Goal: Transaction & Acquisition: Purchase product/service

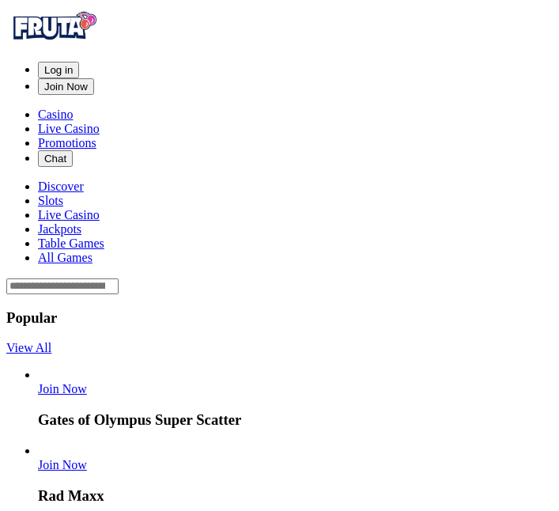
click at [73, 64] on span "Log in" at bounding box center [58, 70] width 28 height 12
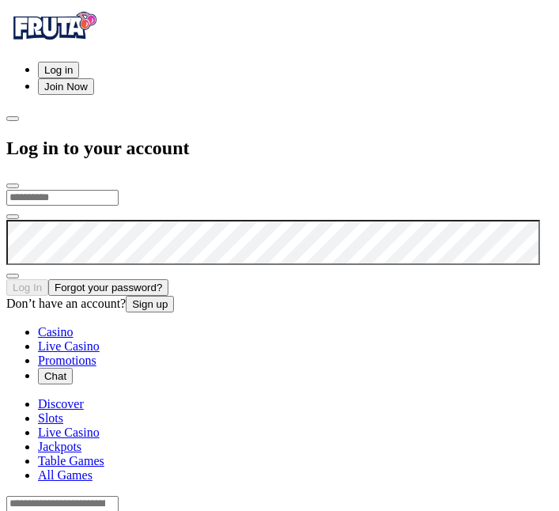
click at [119, 190] on input "email" at bounding box center [62, 198] width 112 height 16
type input "**********"
click at [6, 279] on button "Log In" at bounding box center [27, 287] width 42 height 17
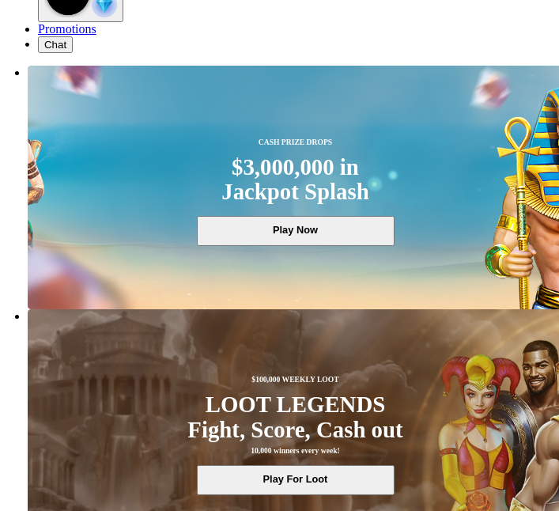
scroll to position [156, 0]
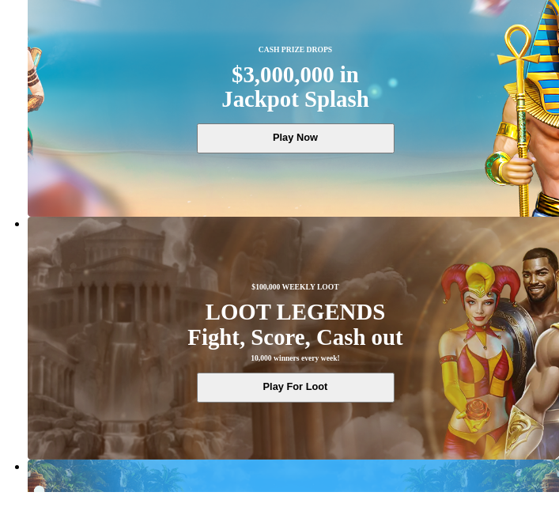
scroll to position [158, 0]
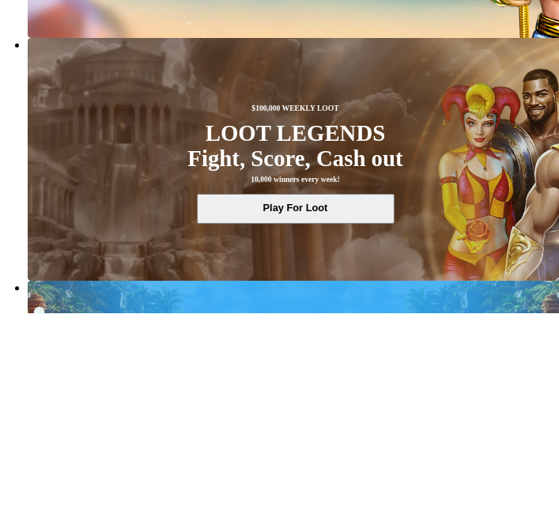
type input "********"
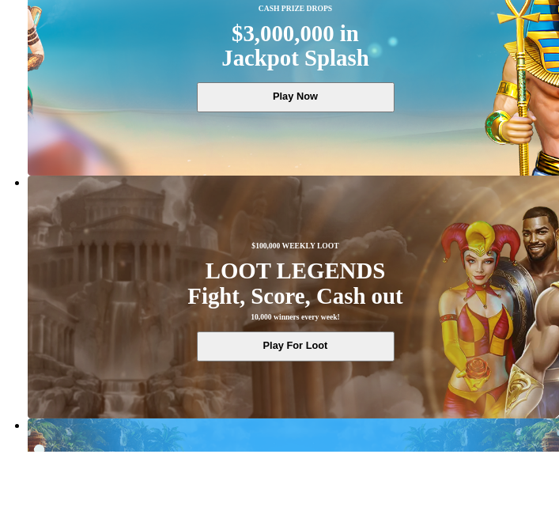
scroll to position [213, 0]
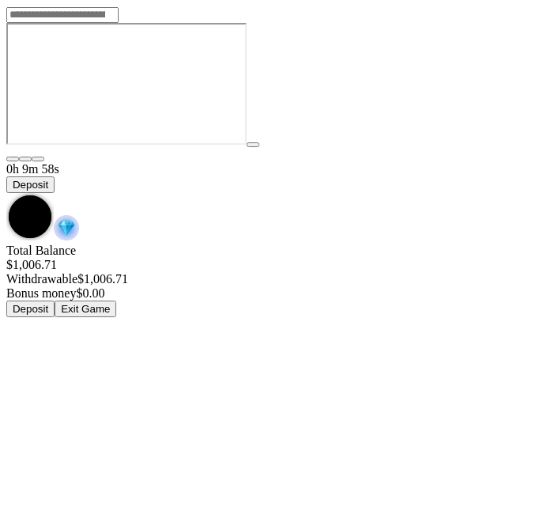
click at [6, 193] on span "chevron-down icon" at bounding box center [6, 193] width 0 height 0
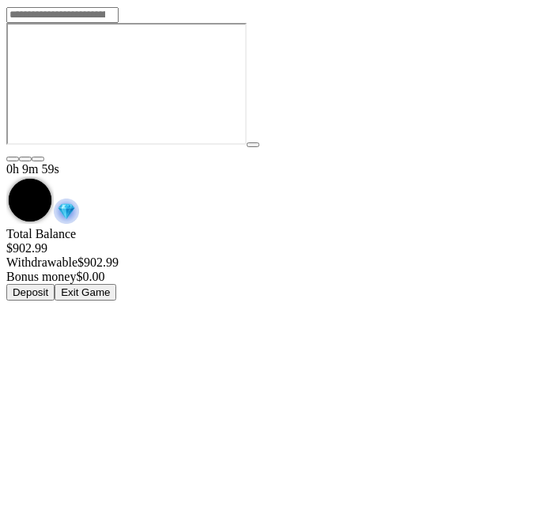
click at [116, 284] on button "Exit Game" at bounding box center [86, 292] width 62 height 17
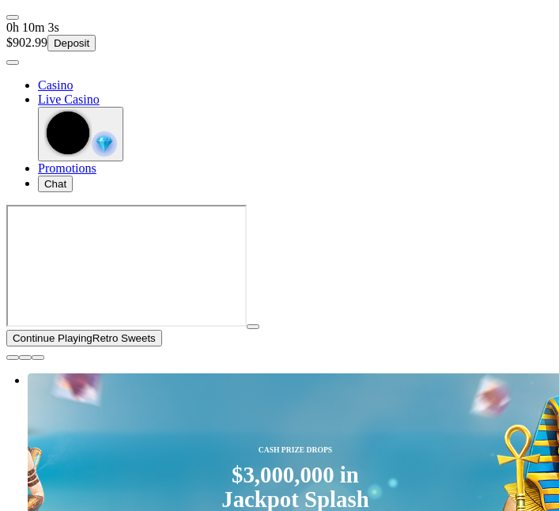
click at [13, 357] on span "close icon" at bounding box center [13, 357] width 0 height 0
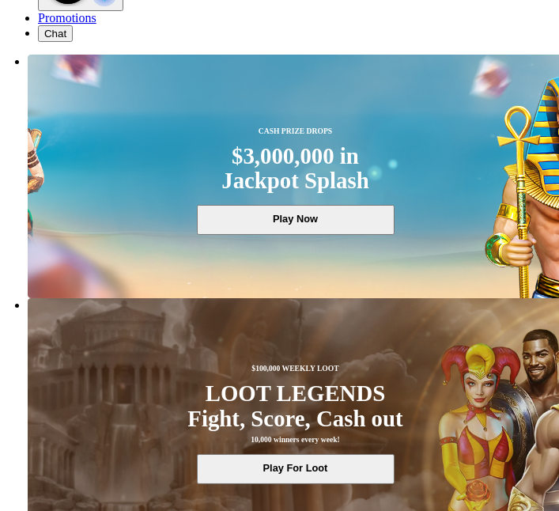
scroll to position [153, 0]
